Goal: Find contact information: Find contact information

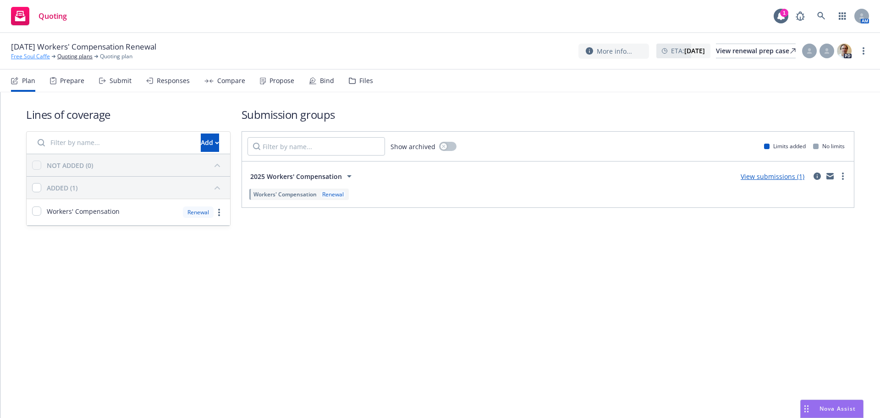
click at [43, 59] on link "Free Soul Caffe" at bounding box center [30, 56] width 39 height 8
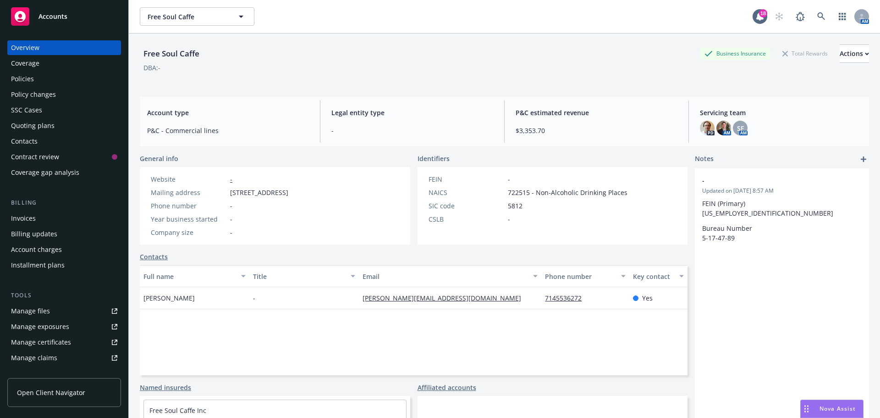
click at [71, 75] on div "Policies" at bounding box center [64, 79] width 106 height 15
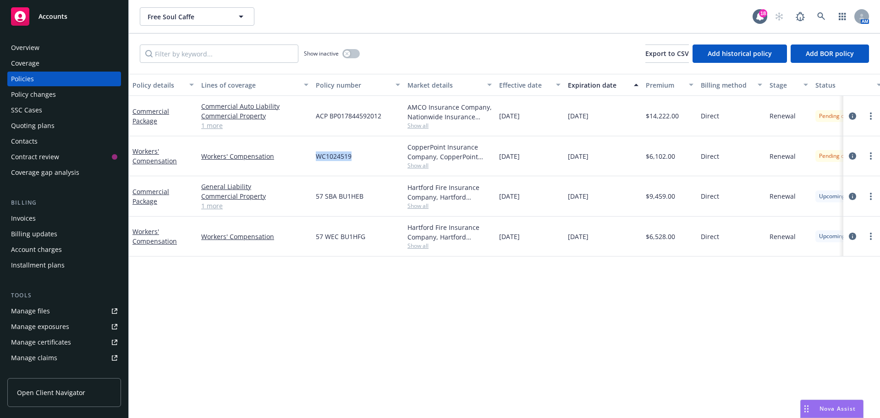
drag, startPoint x: 363, startPoint y: 166, endPoint x: 315, endPoint y: 161, distance: 48.8
click at [315, 161] on div "WC1024519" at bounding box center [358, 156] width 92 height 40
copy span "WC1024519"
click at [871, 155] on icon "more" at bounding box center [871, 155] width 2 height 7
click at [821, 288] on link "Copy logging email" at bounding box center [823, 285] width 108 height 18
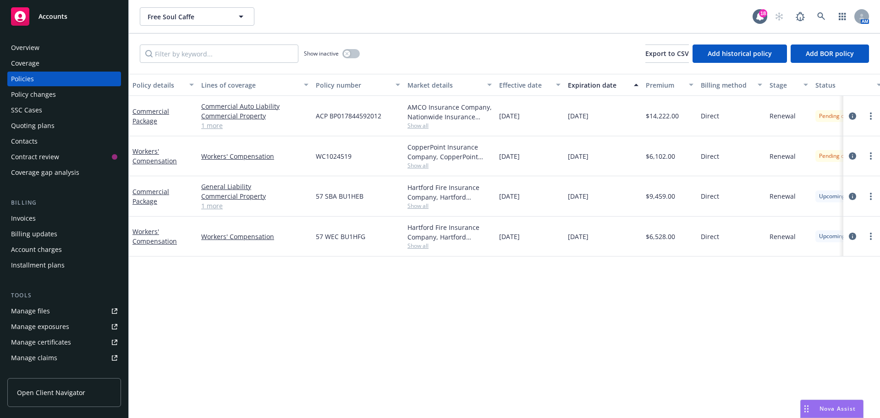
click at [428, 128] on span "Show all" at bounding box center [450, 126] width 84 height 8
click at [835, 13] on link "button" at bounding box center [843, 16] width 18 height 18
drag, startPoint x: 382, startPoint y: 122, endPoint x: 313, endPoint y: 118, distance: 69.3
click at [313, 118] on div "ACP BP017844592012" at bounding box center [358, 116] width 92 height 40
copy span "ACP BP017844592012"
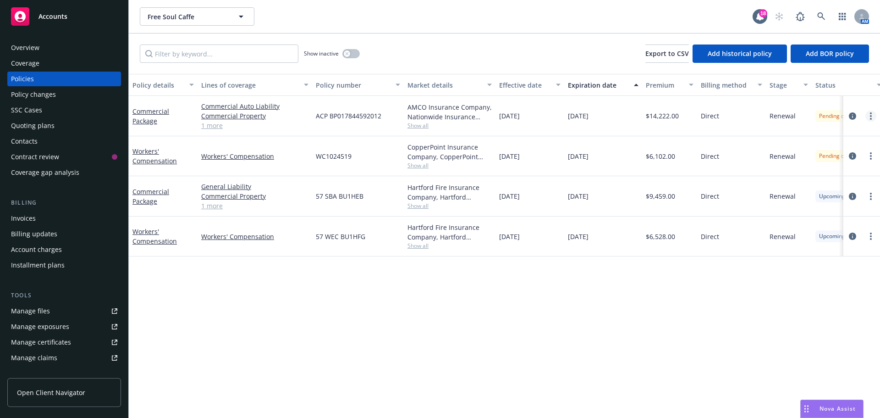
click at [867, 115] on link "more" at bounding box center [871, 116] width 11 height 11
drag, startPoint x: 799, startPoint y: 246, endPoint x: 690, endPoint y: 213, distance: 114.5
click at [799, 246] on link "Copy logging email" at bounding box center [823, 245] width 108 height 18
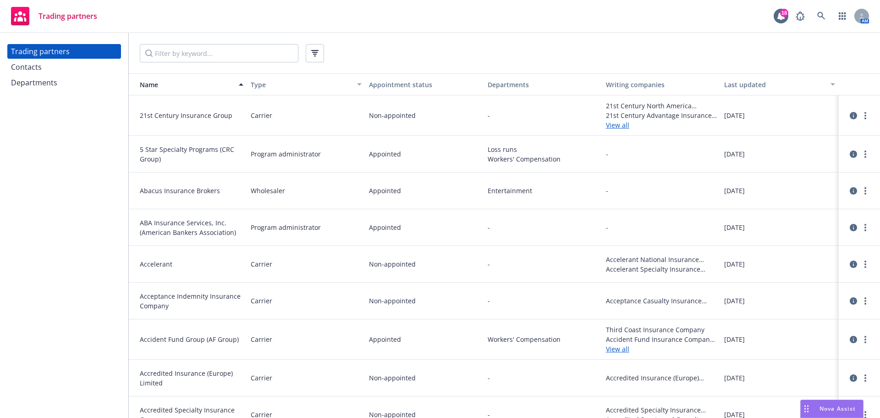
drag, startPoint x: 55, startPoint y: 72, endPoint x: 72, endPoint y: 71, distance: 17.0
click at [55, 72] on div "Contacts" at bounding box center [64, 67] width 106 height 15
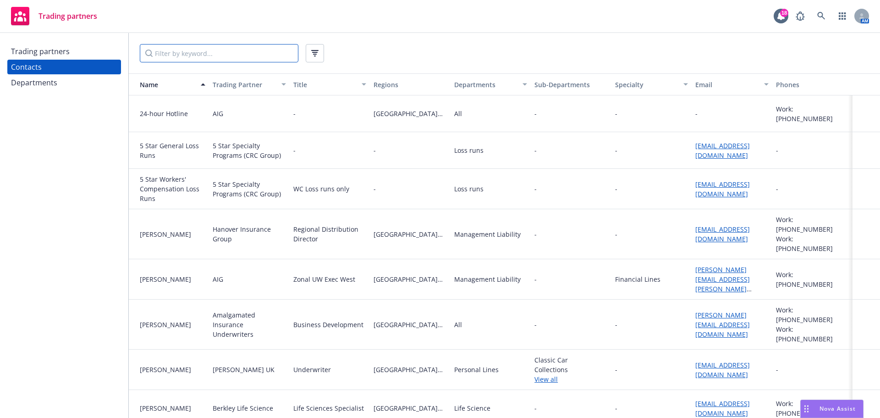
click at [183, 58] on input "Filter by keyword..." at bounding box center [219, 53] width 159 height 18
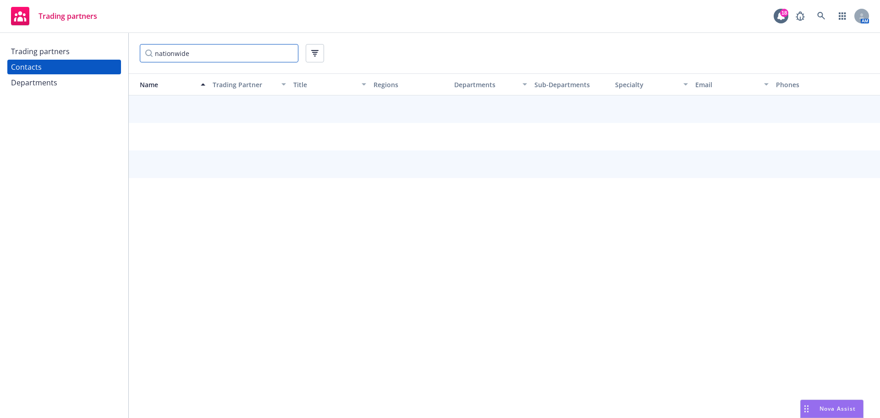
type input "nationwide"
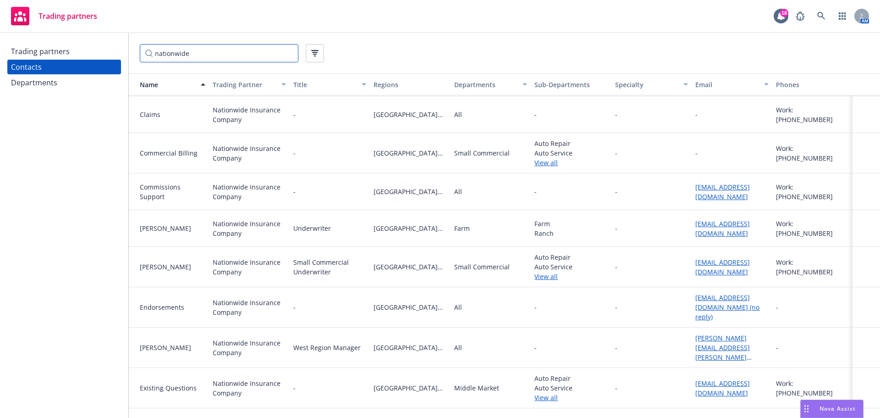
scroll to position [306, 0]
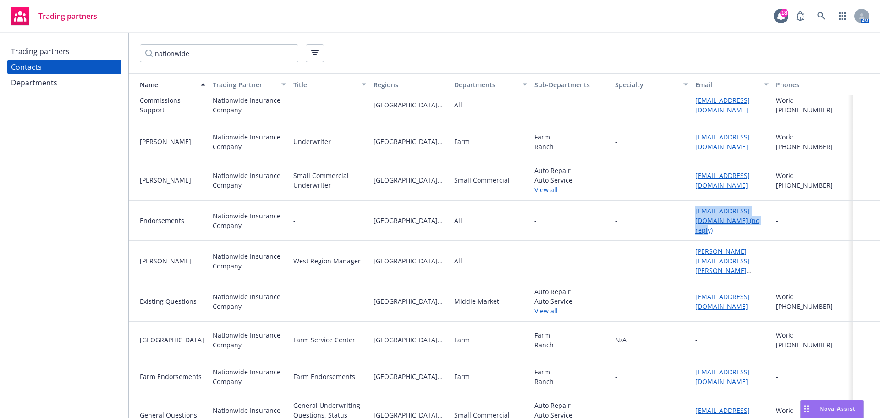
drag, startPoint x: 751, startPoint y: 226, endPoint x: 689, endPoint y: 217, distance: 62.9
click at [692, 217] on div "clamendment@nationwide.com (no reply)" at bounding box center [732, 220] width 80 height 40
click at [653, 227] on div "-" at bounding box center [652, 220] width 80 height 40
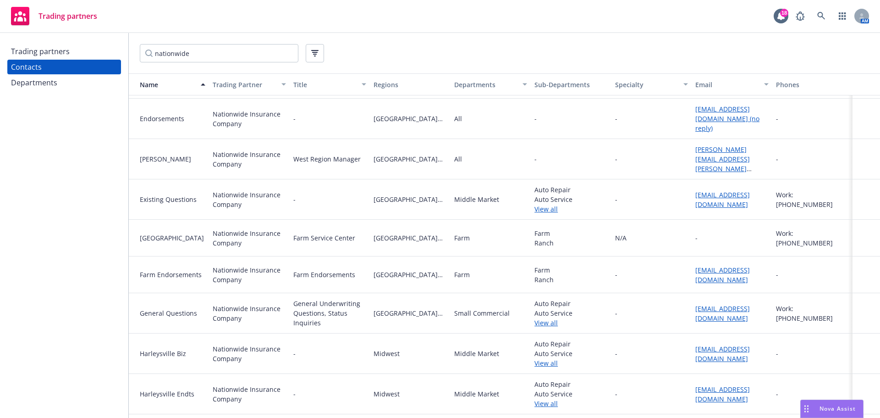
scroll to position [343, 0]
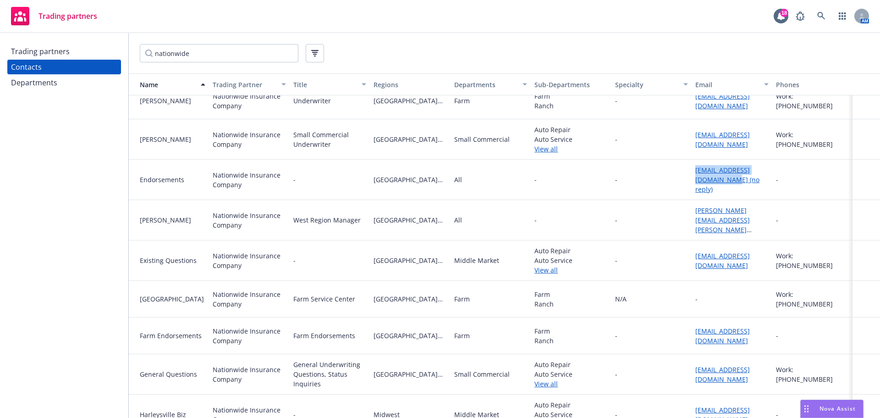
drag, startPoint x: 685, startPoint y: 173, endPoint x: 714, endPoint y: 186, distance: 32.0
click at [714, 186] on div "Endorsements Nationwide Insurance Company - Northern California All - - clamend…" at bounding box center [505, 180] width 752 height 40
copy div "clamendment@nationwide.com"
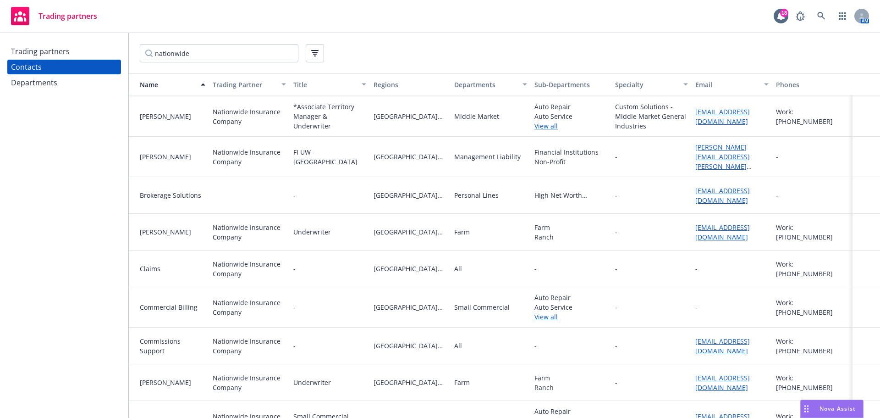
scroll to position [68, 0]
